Goal: Check status: Check status

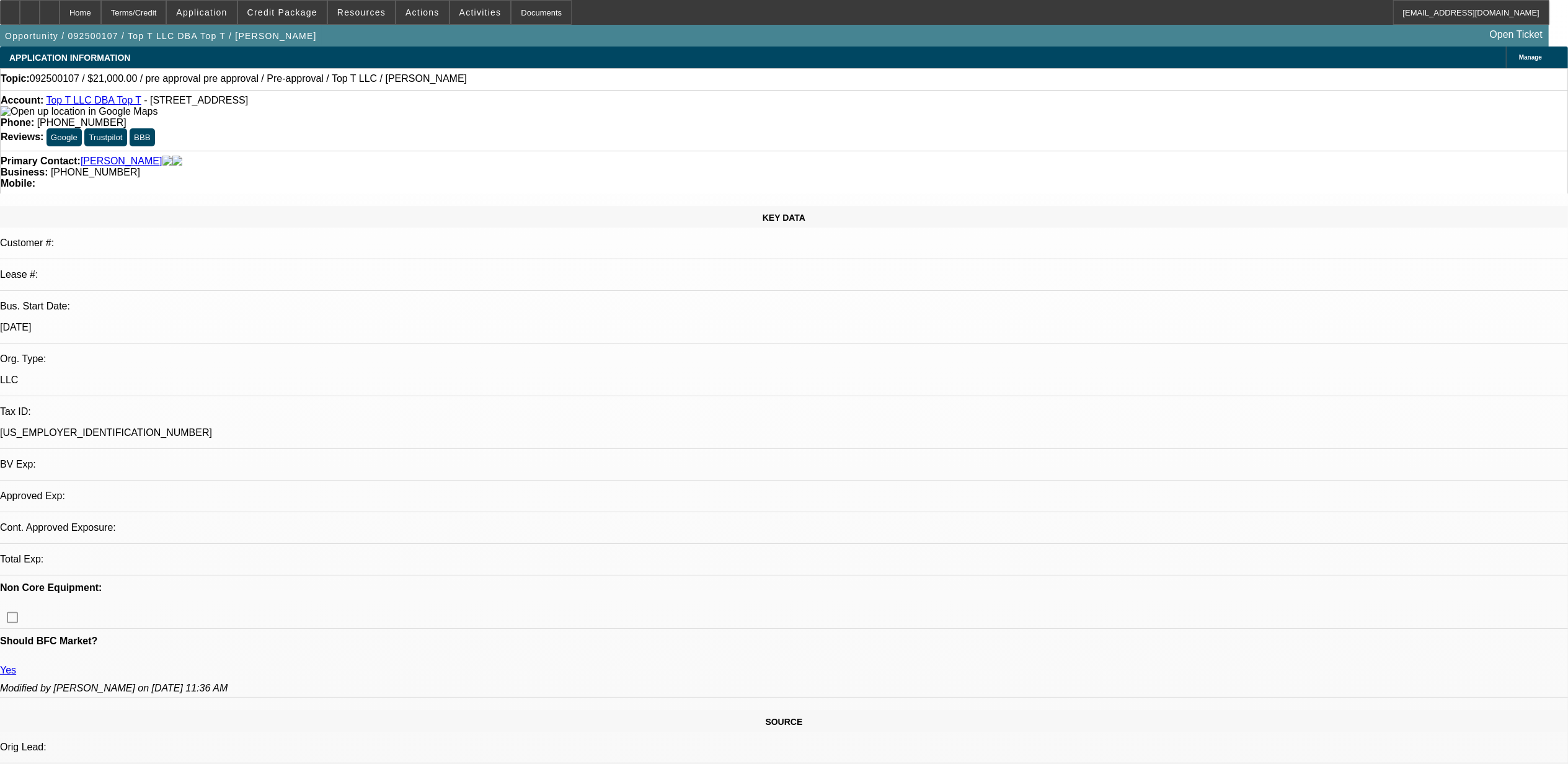
select select "0"
select select "0.1"
select select "4"
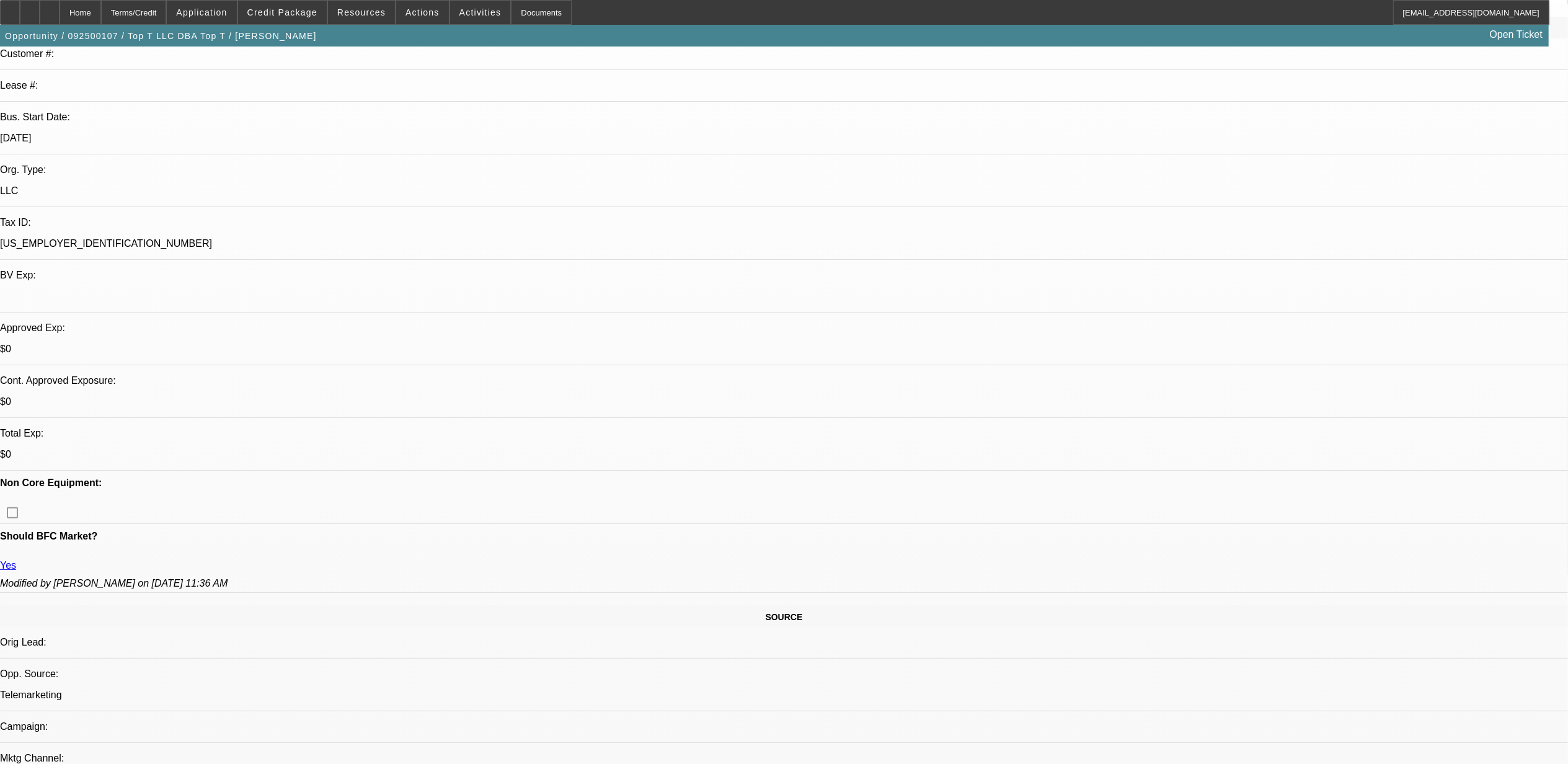
scroll to position [165, 0]
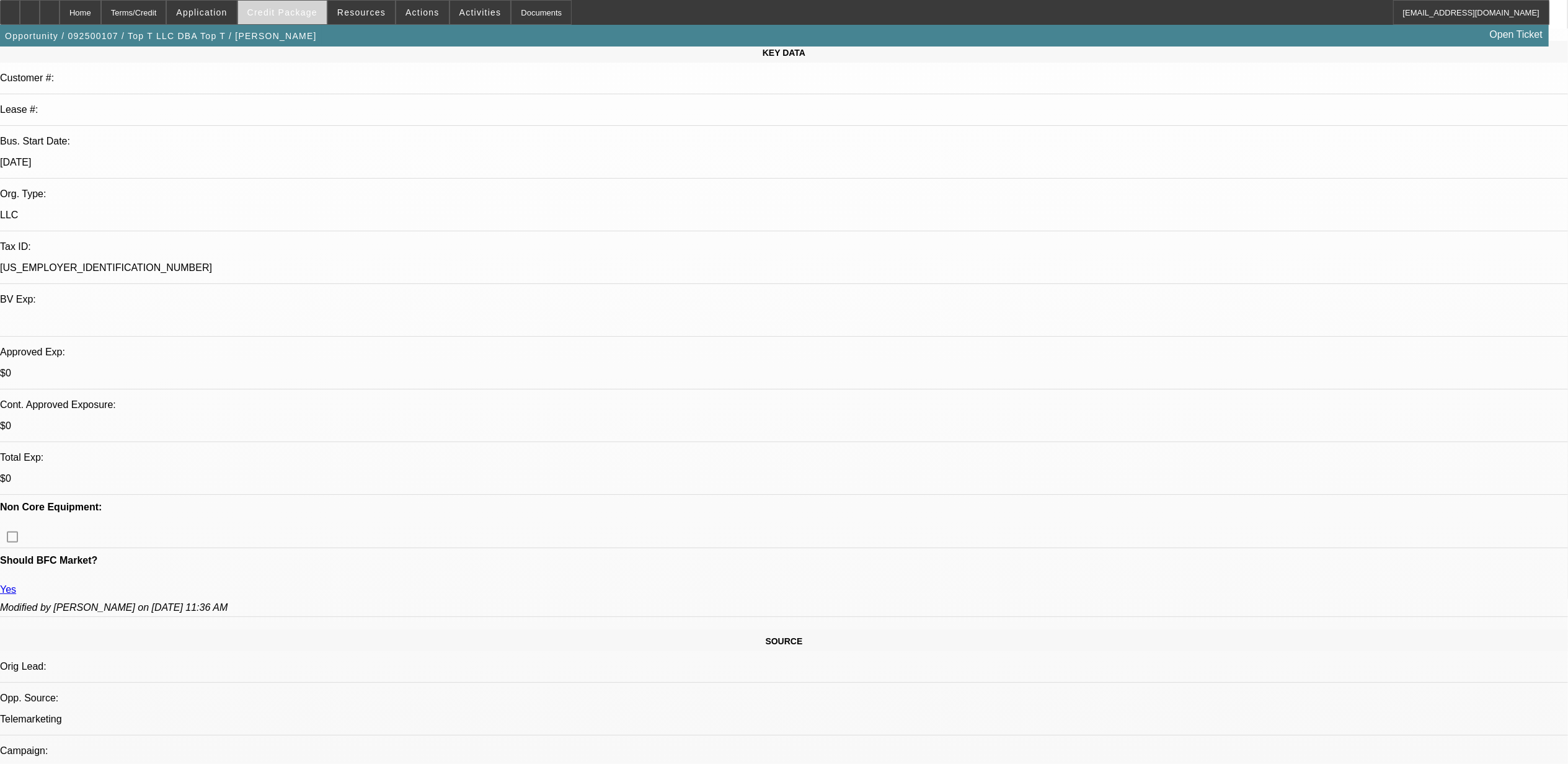
click at [314, 16] on span "Credit Package" at bounding box center [282, 12] width 70 height 10
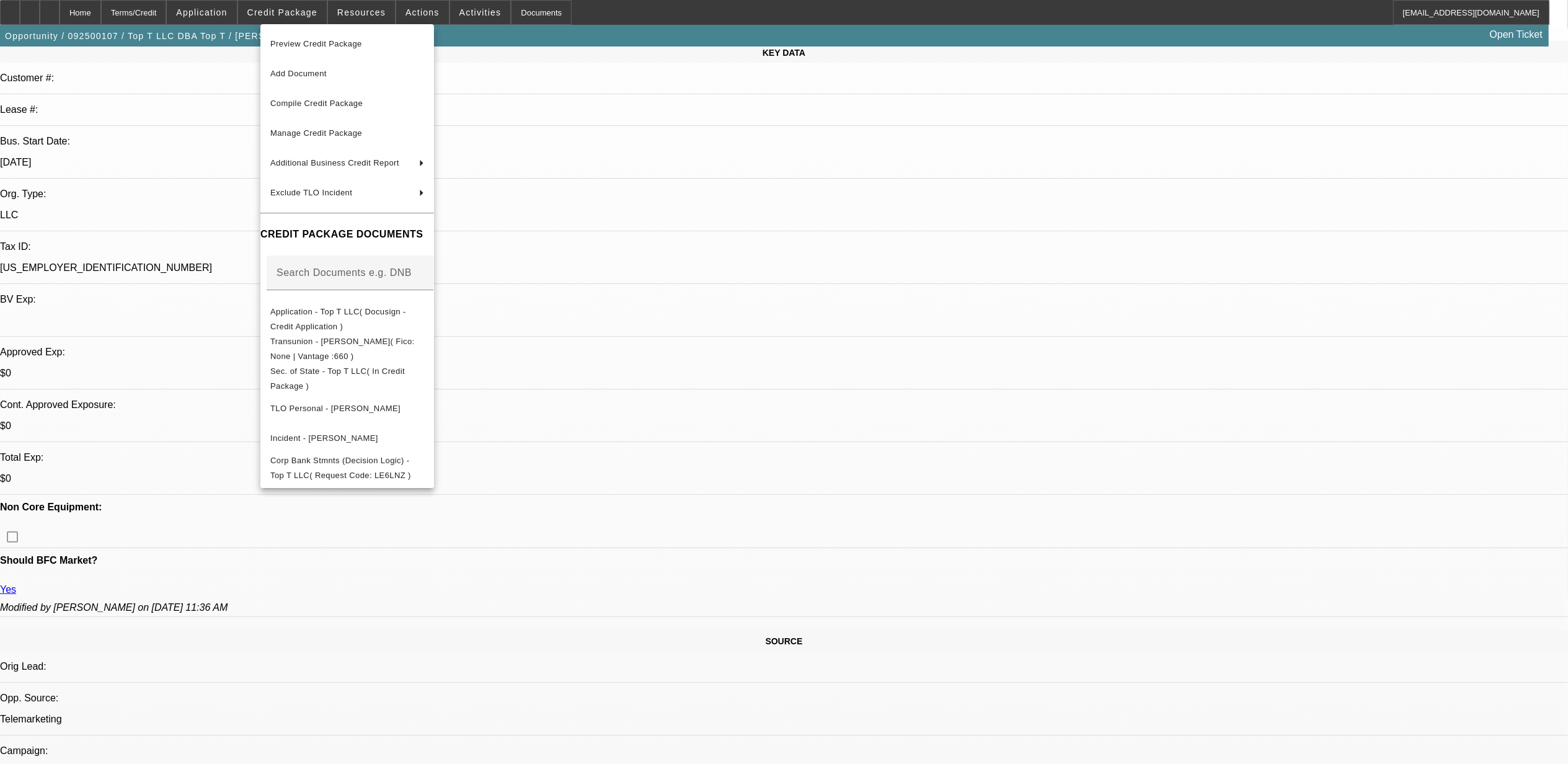
click at [697, 362] on div at bounding box center [784, 382] width 1568 height 764
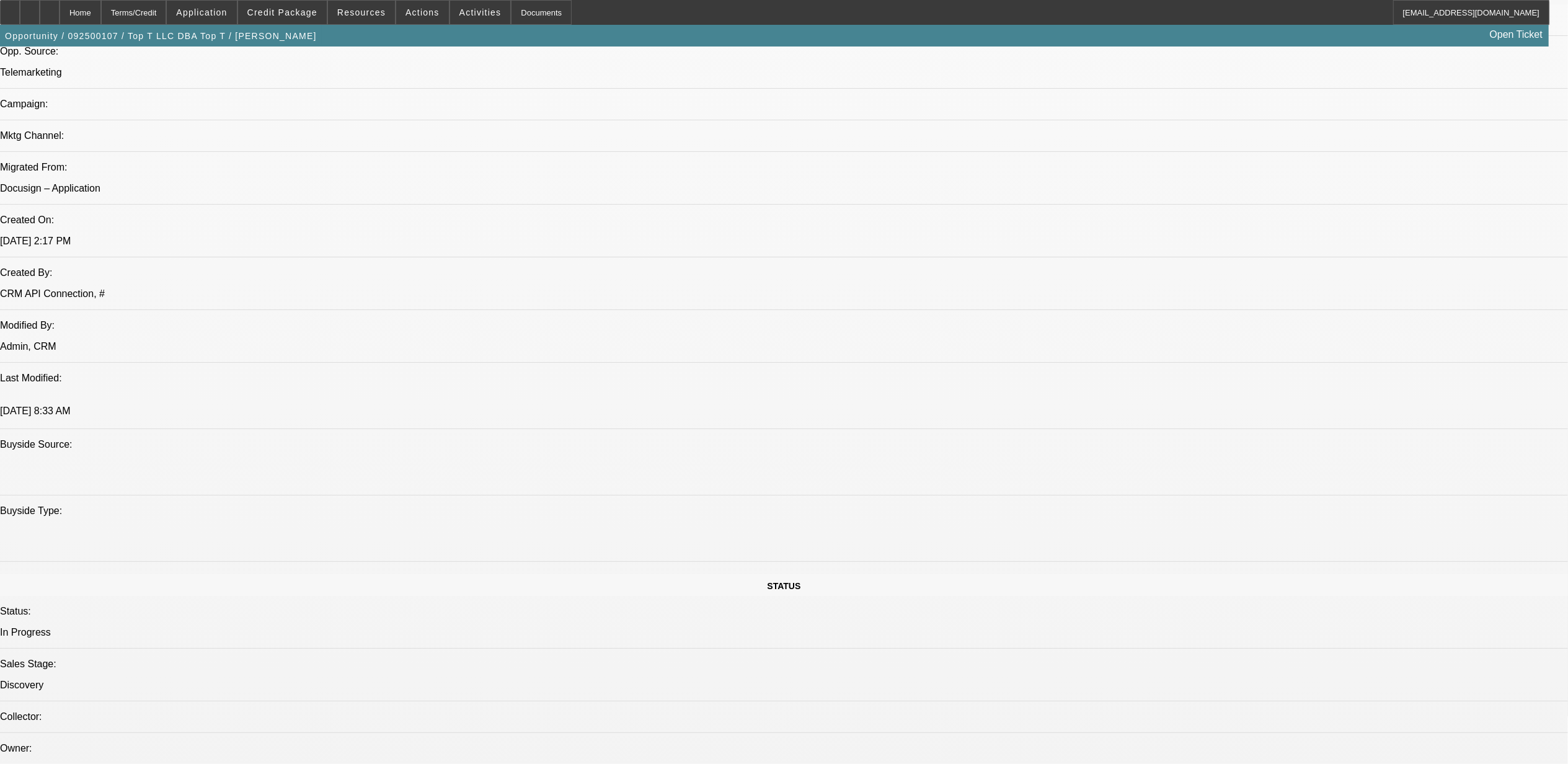
scroll to position [826, 0]
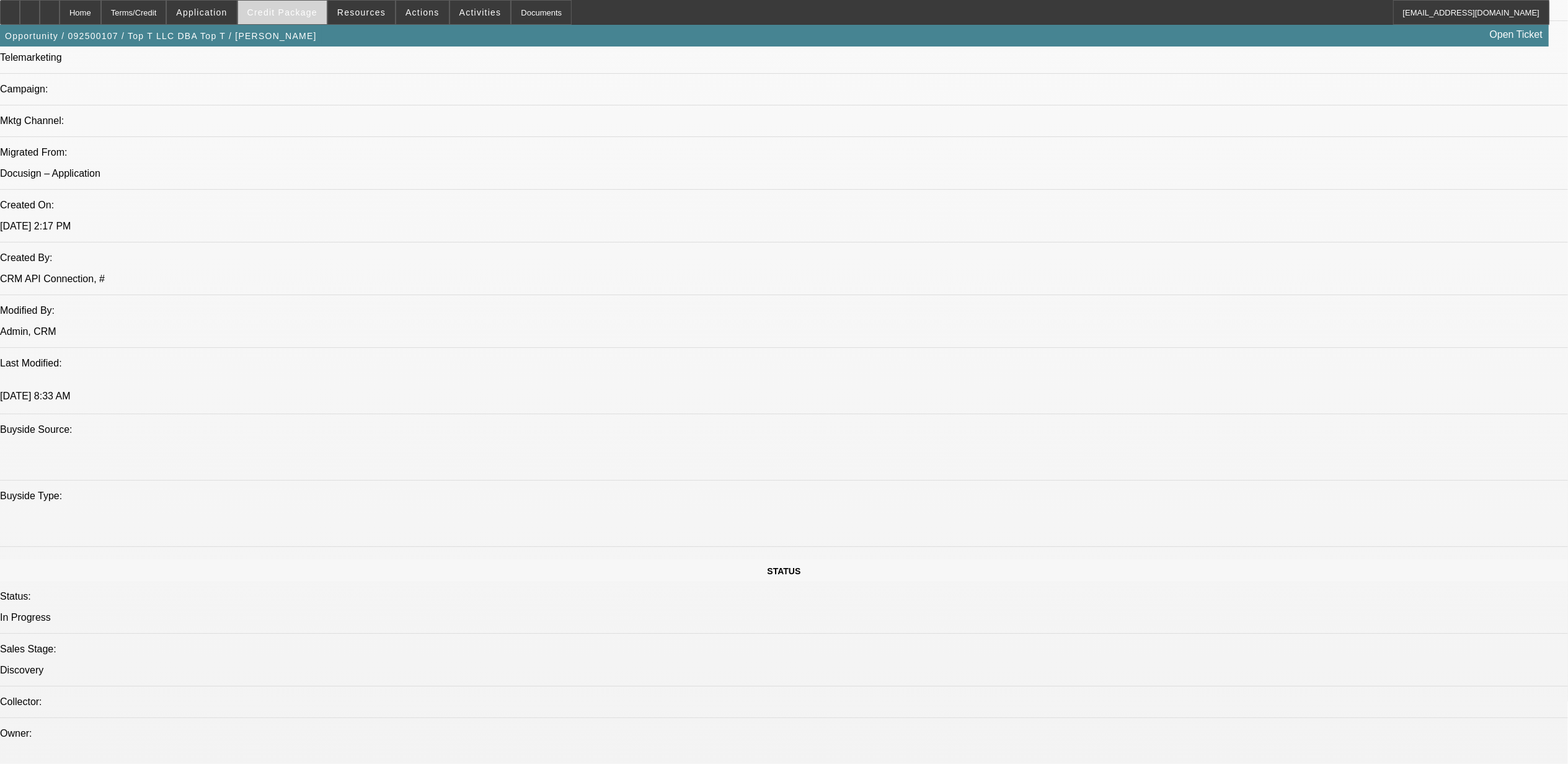
click at [276, 8] on span "Credit Package" at bounding box center [282, 12] width 70 height 10
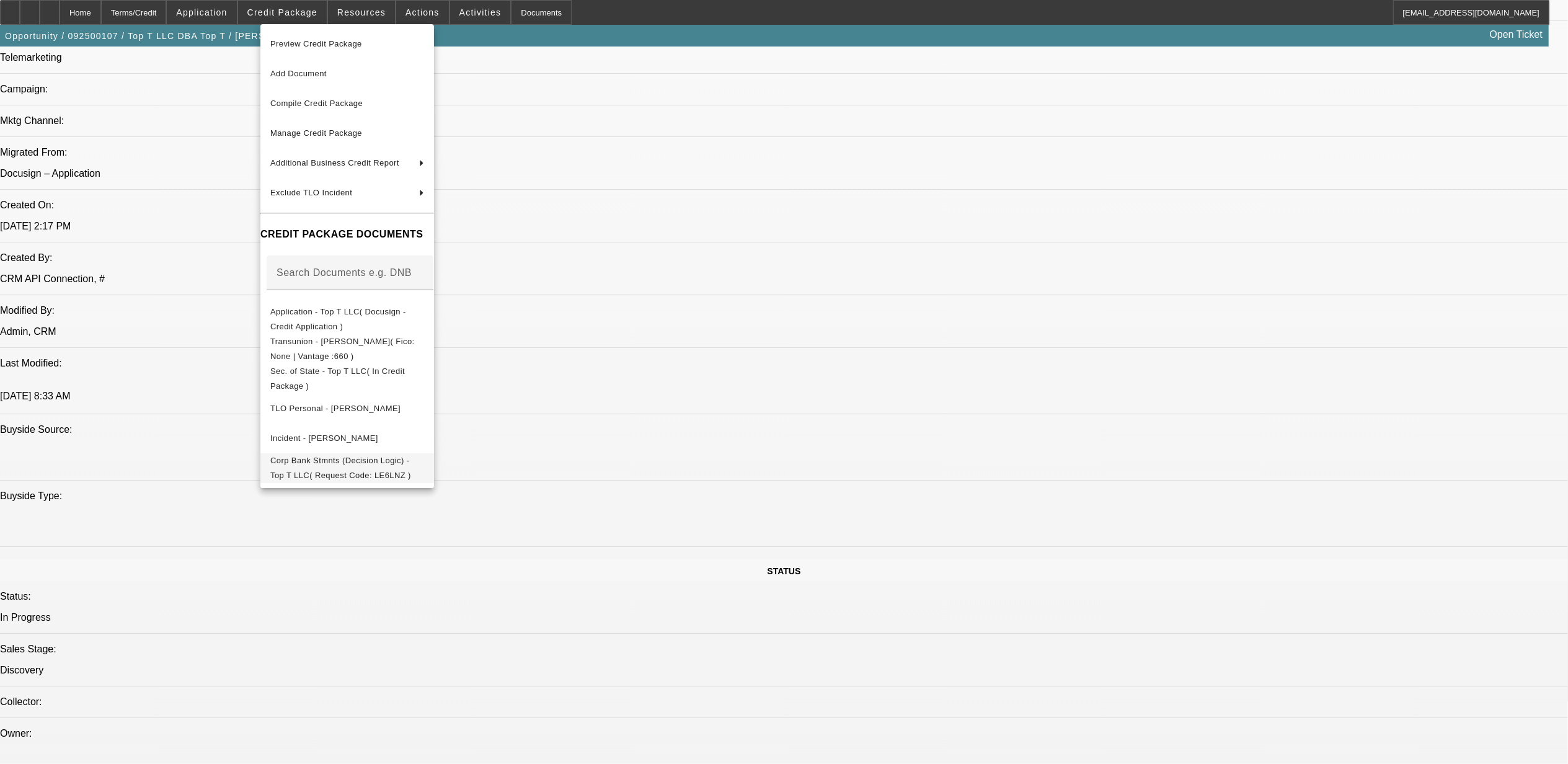
click at [411, 459] on span "Corp Bank Stmnts (Decision Logic) - Top T LLC( Request Code: LE6LNZ )" at bounding box center [340, 466] width 141 height 24
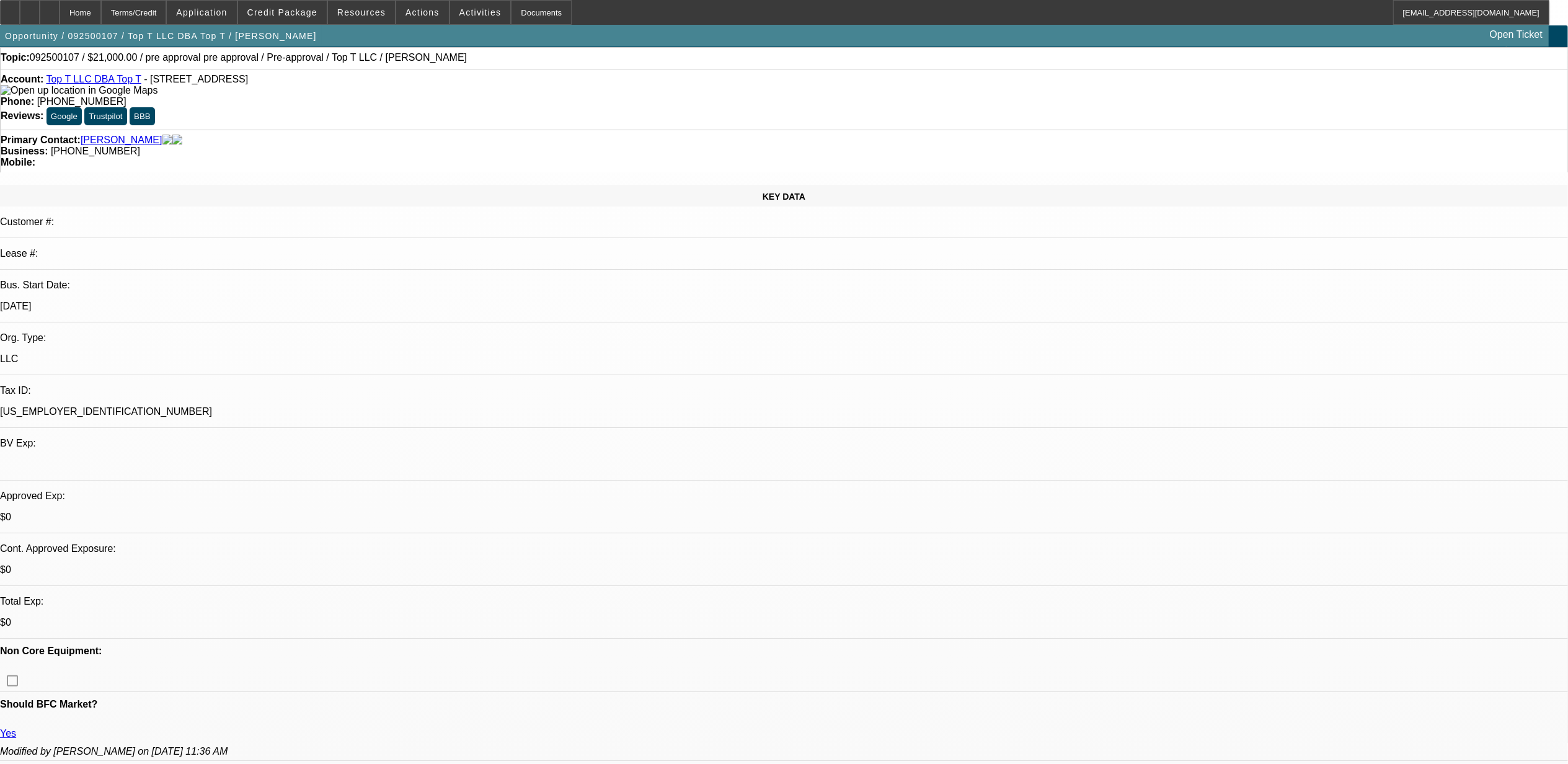
scroll to position [0, 0]
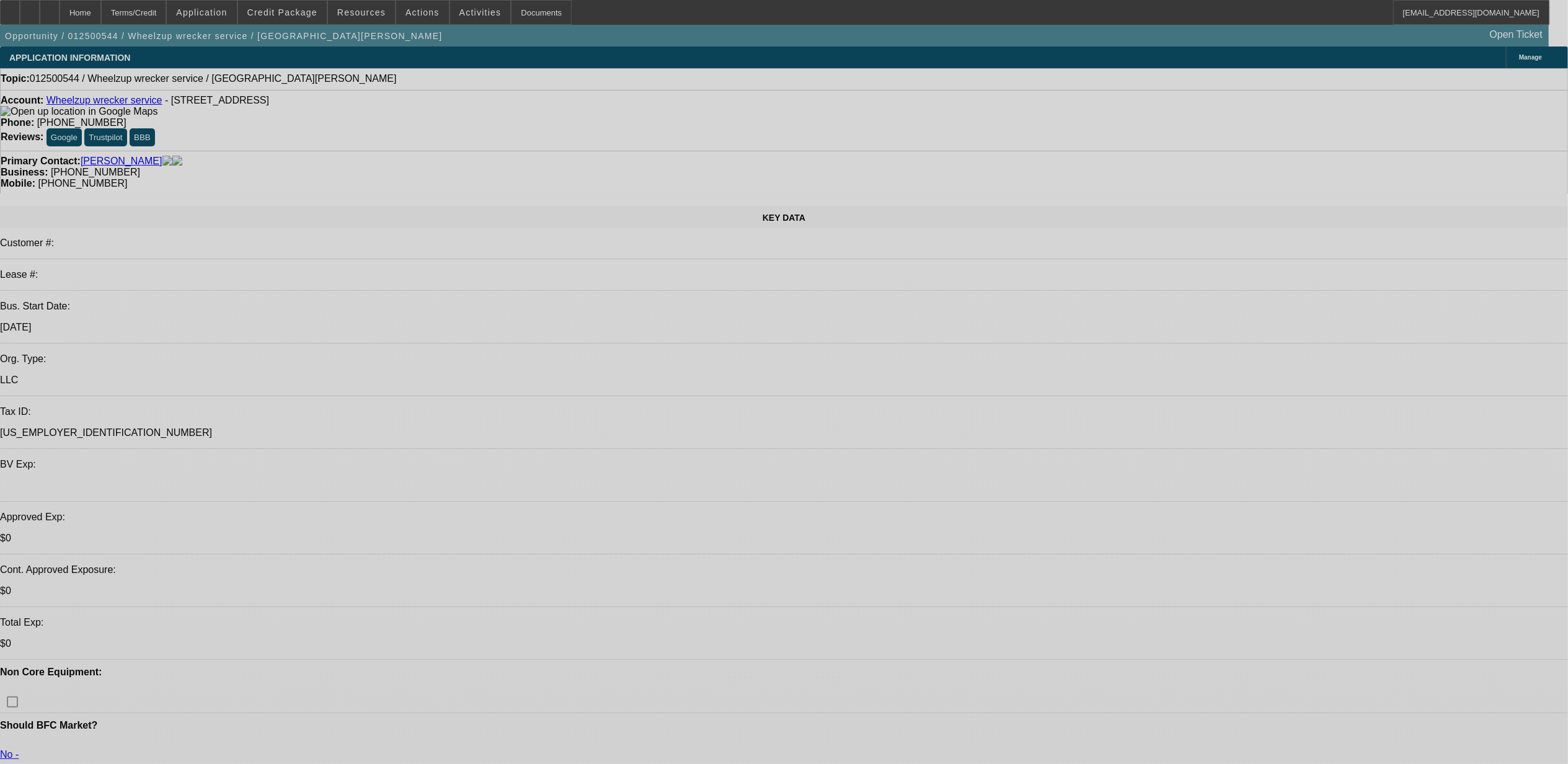
select select "0"
select select "2"
select select "0.1"
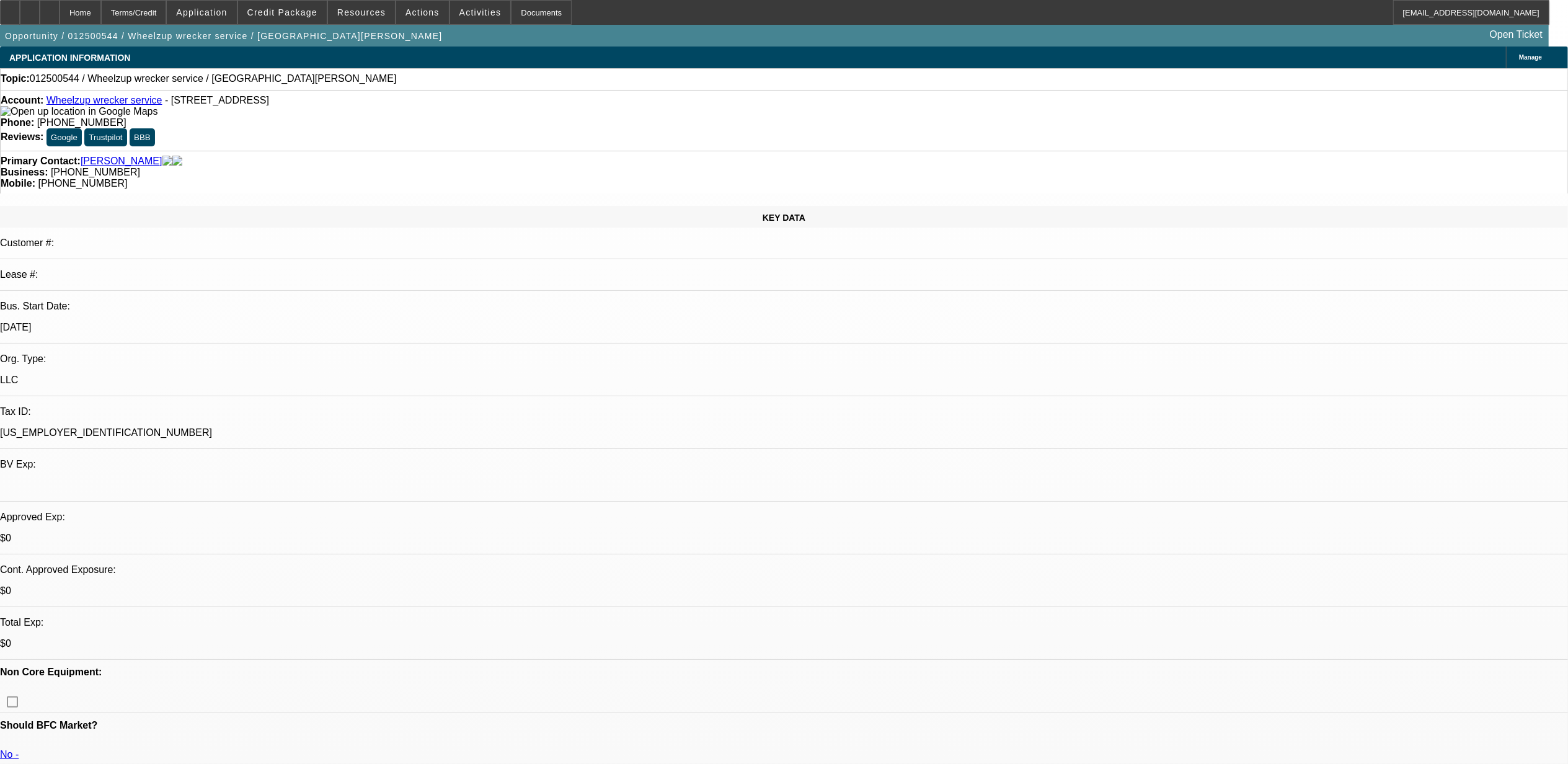
select select "4"
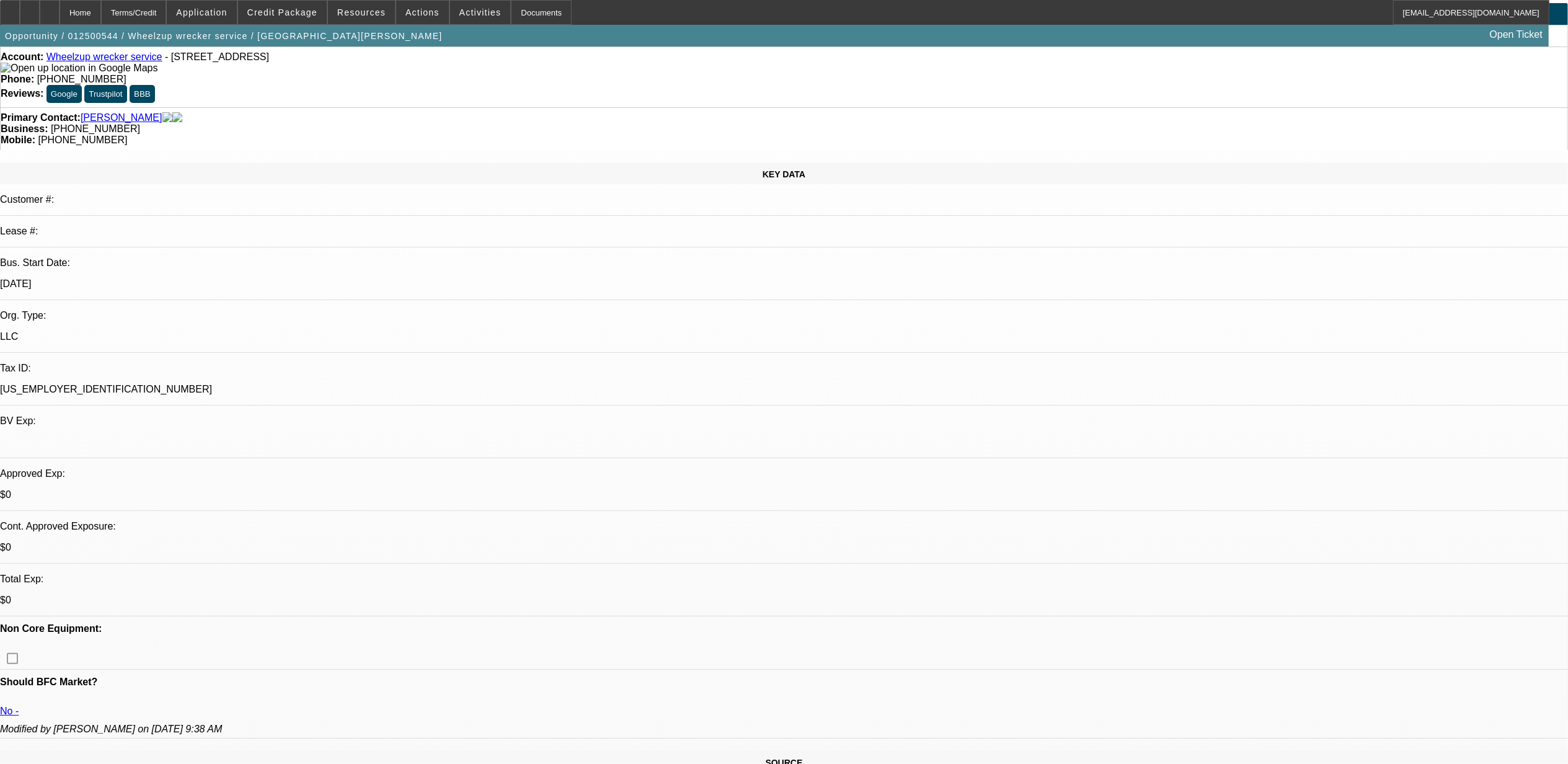
scroll to position [82, 0]
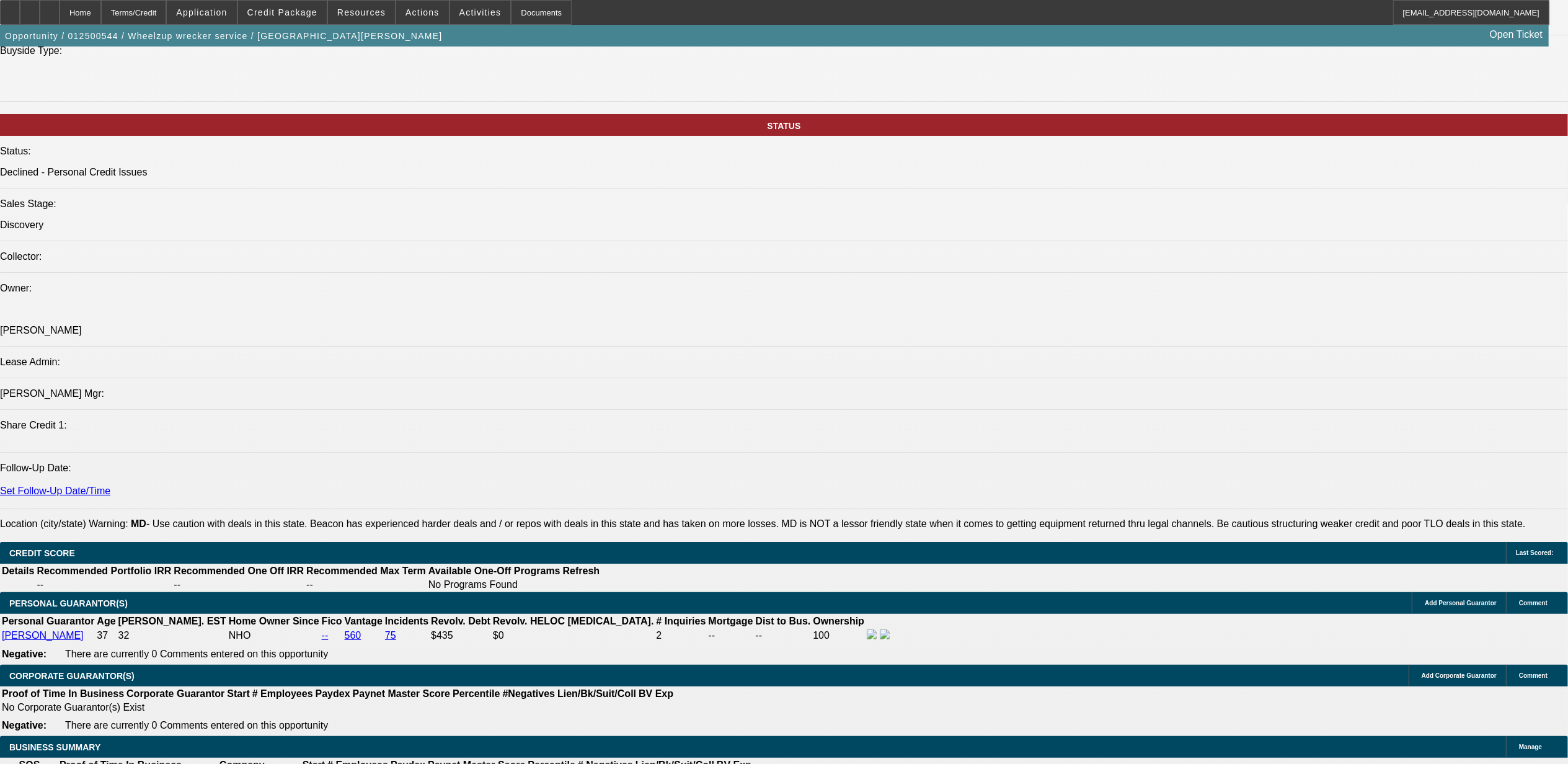
scroll to position [1570, 0]
